Goal: Task Accomplishment & Management: Manage account settings

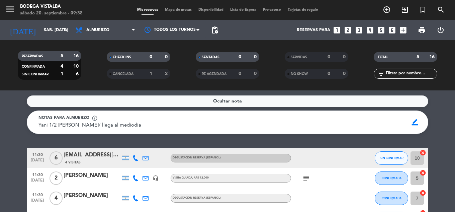
click at [32, 157] on span "11:30" at bounding box center [37, 154] width 17 height 8
click at [133, 157] on icon at bounding box center [135, 158] width 6 height 6
click at [129, 148] on span "Copiar" at bounding box center [130, 146] width 14 height 7
click at [310, 174] on span "subject" at bounding box center [306, 178] width 10 height 8
click at [309, 174] on icon "subject" at bounding box center [306, 178] width 8 height 8
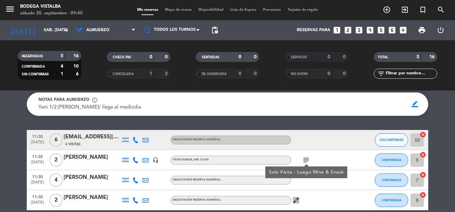
scroll to position [33, 0]
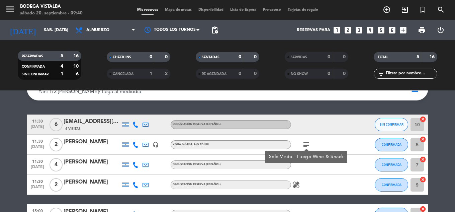
click at [32, 165] on span "[DATE]" at bounding box center [37, 168] width 17 height 8
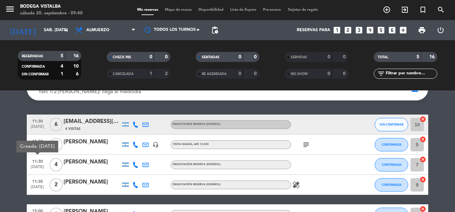
click at [41, 183] on span "11:30" at bounding box center [37, 181] width 17 height 8
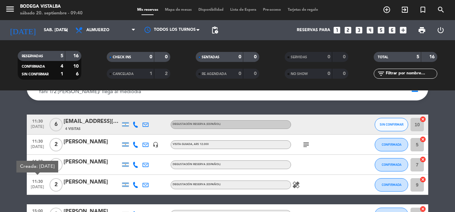
click at [2, 188] on bookings-row "11:30 [DATE] 6 [EMAIL_ADDRESS][DOMAIN_NAME] 4 Visitas Degustación Reserva (Espa…" at bounding box center [227, 169] width 455 height 110
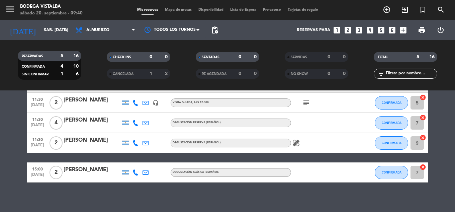
scroll to position [46, 0]
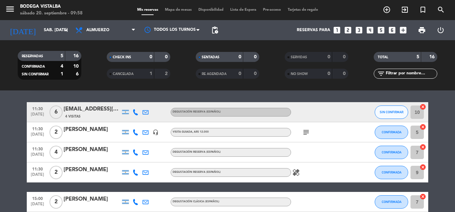
click at [86, 112] on div "[EMAIL_ADDRESS][DOMAIN_NAME]" at bounding box center [92, 109] width 57 height 9
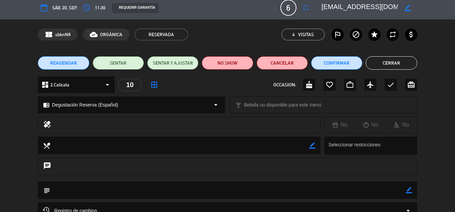
scroll to position [0, 0]
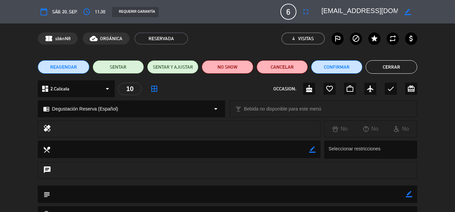
click at [405, 13] on icon "border_color" at bounding box center [407, 12] width 6 height 6
drag, startPoint x: 382, startPoint y: 10, endPoint x: 311, endPoint y: 14, distance: 71.0
click at [311, 14] on div "calendar_today sáb. 20, sep. access_time 11:30 REQUERIR GARANTÍA 6 [EMAIL_ADDRE…" at bounding box center [227, 12] width 379 height 16
type textarea "[PERSON_NAME]"
click at [401, 66] on button "Cerrar" at bounding box center [390, 66] width 51 height 13
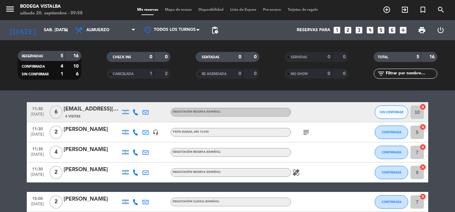
click at [107, 107] on div "[EMAIL_ADDRESS][DOMAIN_NAME]" at bounding box center [92, 109] width 57 height 9
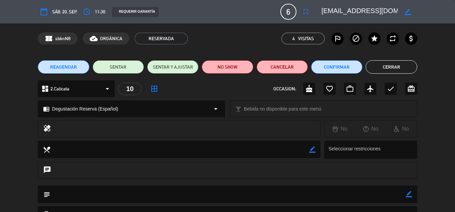
click at [411, 11] on div "border_color" at bounding box center [407, 12] width 19 height 12
click at [408, 9] on icon "border_color" at bounding box center [407, 12] width 6 height 6
click at [369, 14] on textarea at bounding box center [359, 12] width 77 height 12
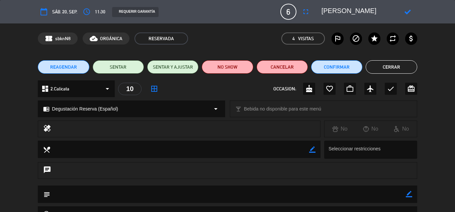
type textarea "[PERSON_NAME]"
click at [406, 9] on icon at bounding box center [407, 12] width 6 height 6
click at [393, 65] on button "Cerrar" at bounding box center [390, 66] width 51 height 13
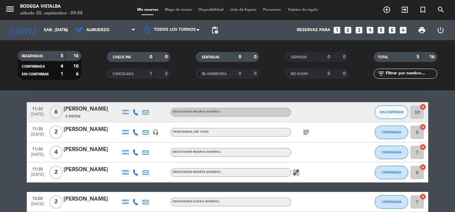
click at [103, 112] on div "[PERSON_NAME]" at bounding box center [92, 109] width 57 height 9
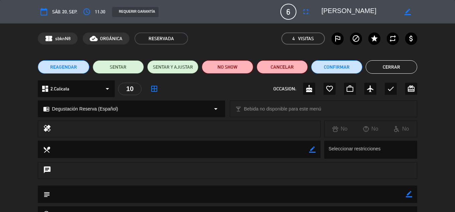
click at [410, 194] on icon "border_color" at bounding box center [409, 194] width 6 height 6
click at [355, 193] on textarea at bounding box center [227, 193] width 355 height 17
type textarea "Fenix wine tour paga pax"
click at [410, 196] on icon at bounding box center [409, 194] width 6 height 6
